Goal: Check status: Check status

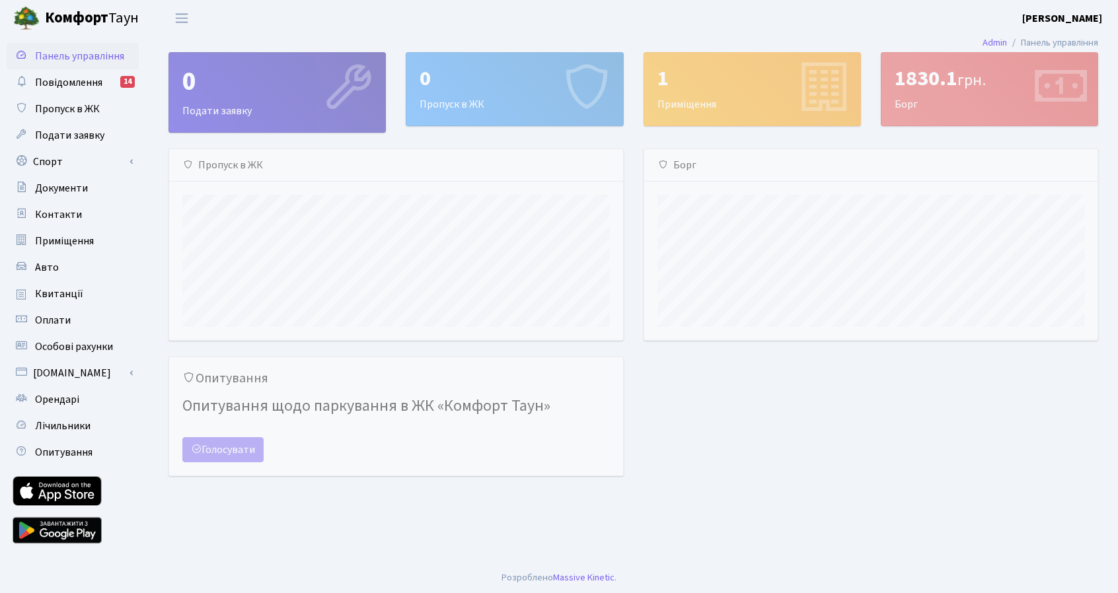
scroll to position [190, 454]
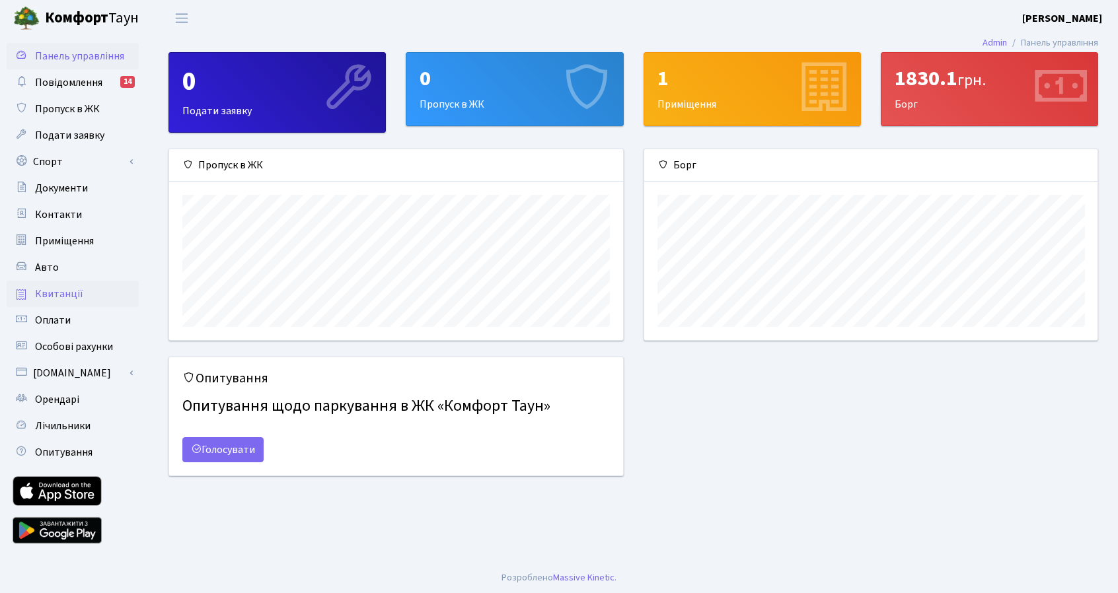
click at [46, 288] on span "Квитанції" at bounding box center [59, 294] width 48 height 15
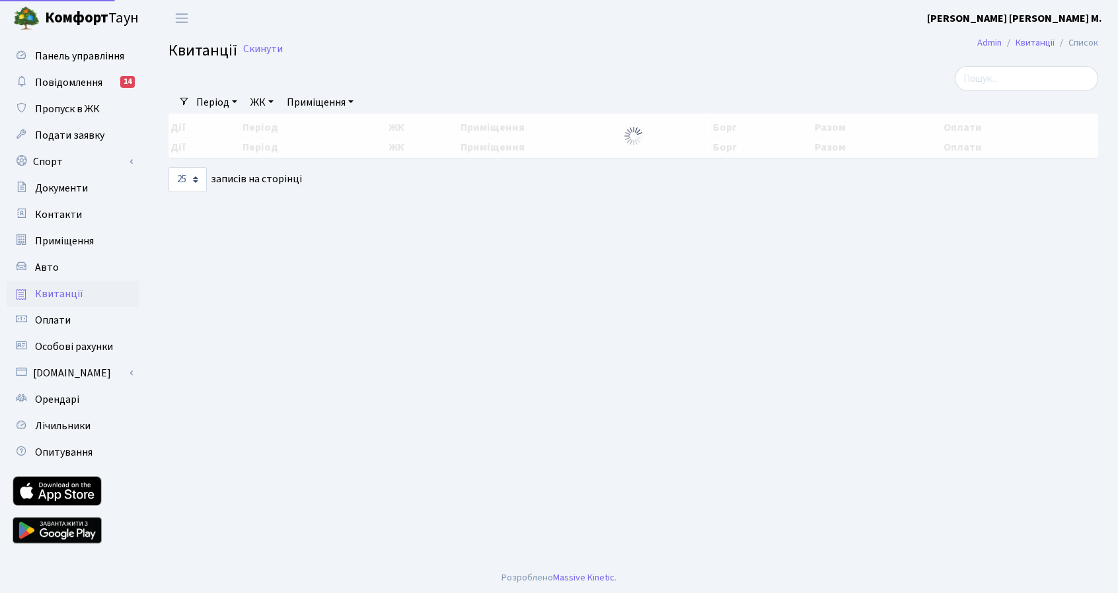
select select "25"
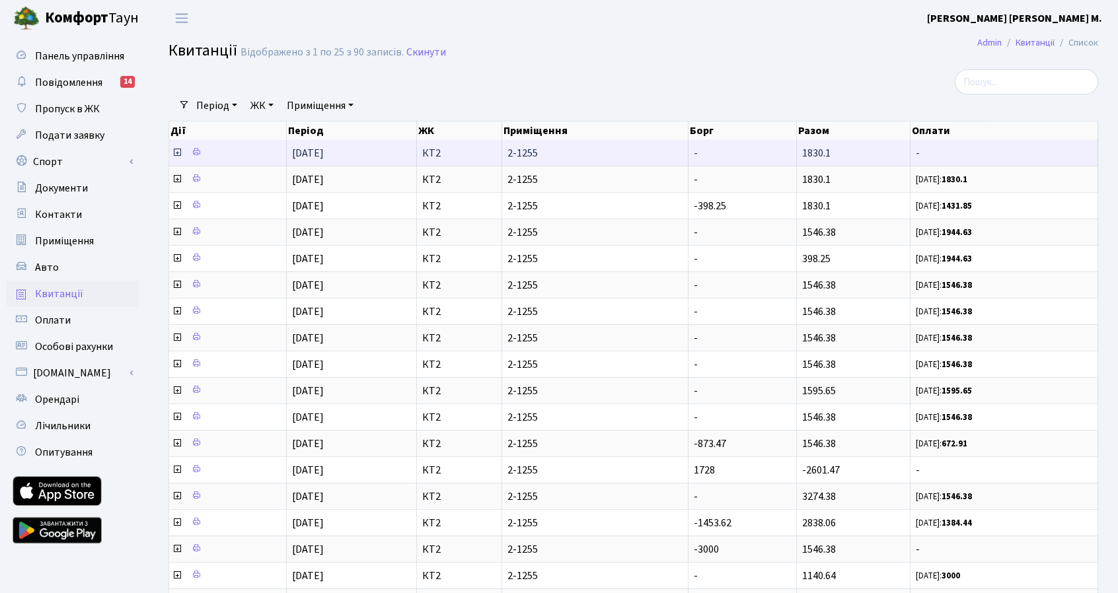
click at [179, 153] on icon at bounding box center [177, 152] width 11 height 11
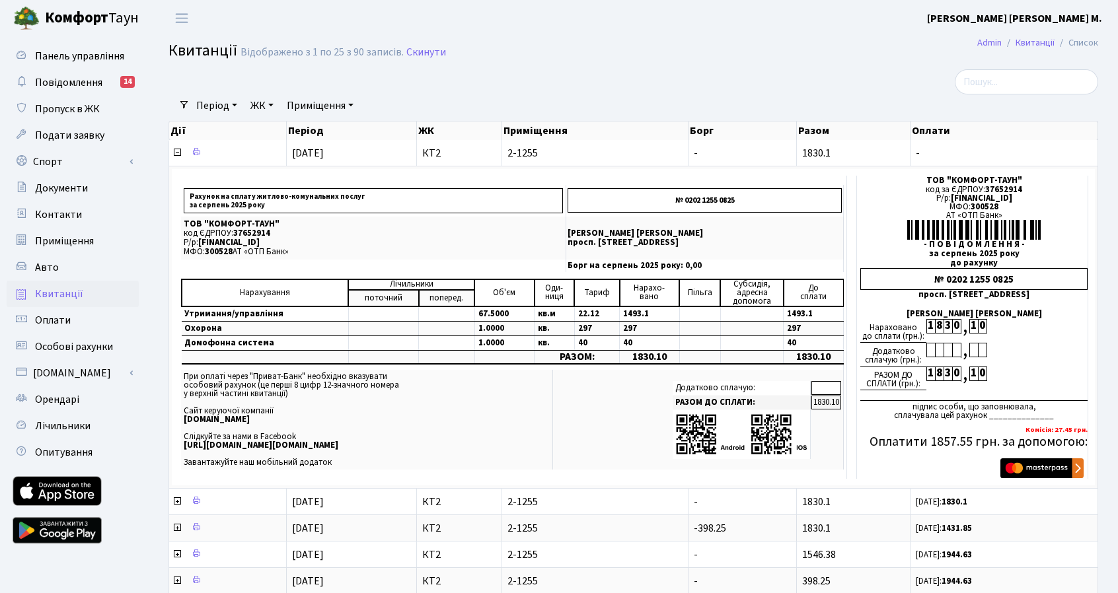
click at [1075, 15] on b "[PERSON_NAME] [PERSON_NAME] М." at bounding box center [1014, 18] width 175 height 15
click at [1031, 68] on link "Вийти" at bounding box center [1035, 72] width 131 height 20
